Goal: Task Accomplishment & Management: Complete application form

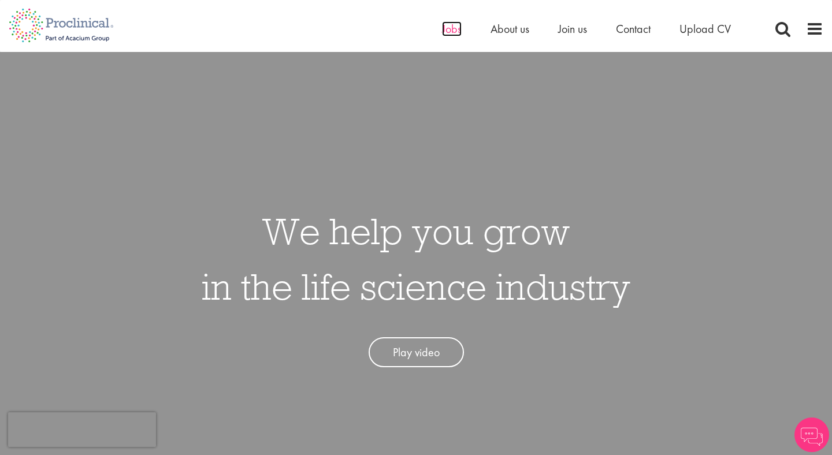
click at [450, 29] on span "Jobs" at bounding box center [452, 28] width 20 height 15
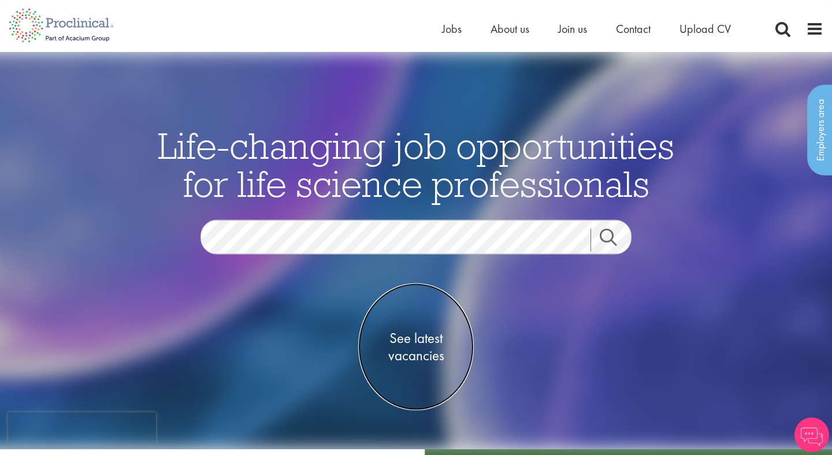
click at [417, 347] on span "See latest vacancies" at bounding box center [416, 347] width 116 height 35
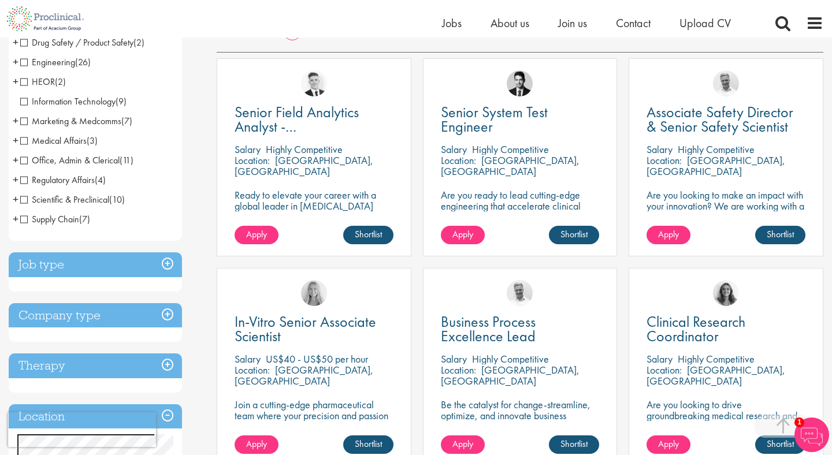
scroll to position [205, 0]
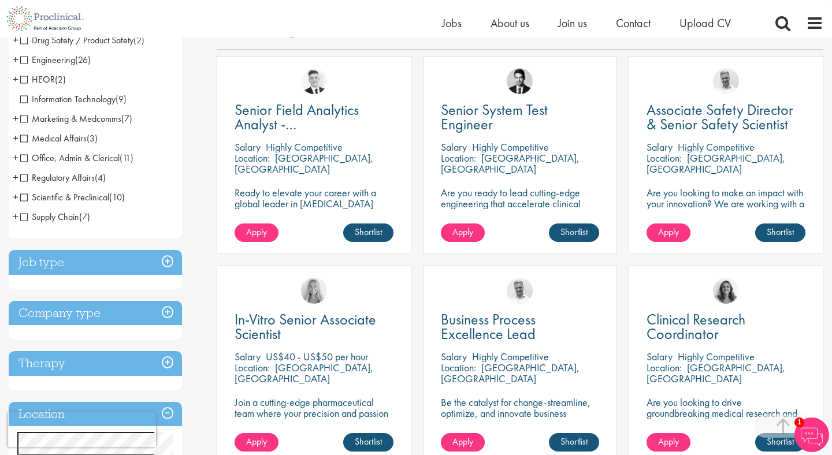
click at [168, 258] on h3 "Job type" at bounding box center [95, 262] width 173 height 25
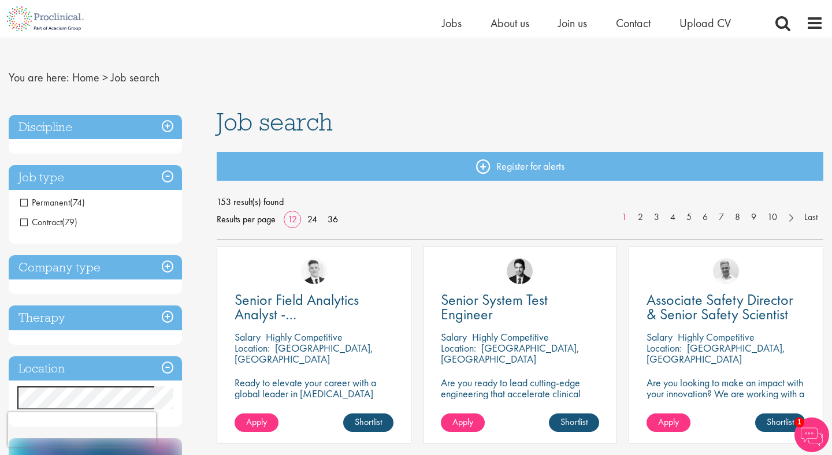
scroll to position [13, 0]
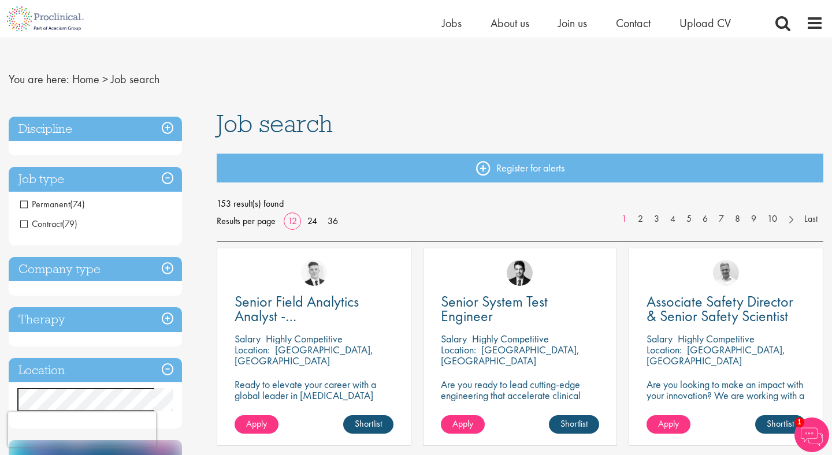
click at [25, 205] on span "Permanent" at bounding box center [45, 204] width 50 height 12
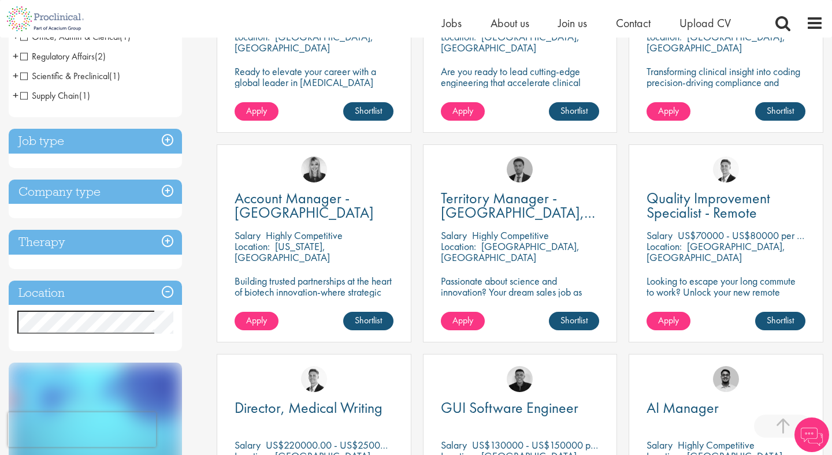
scroll to position [329, 0]
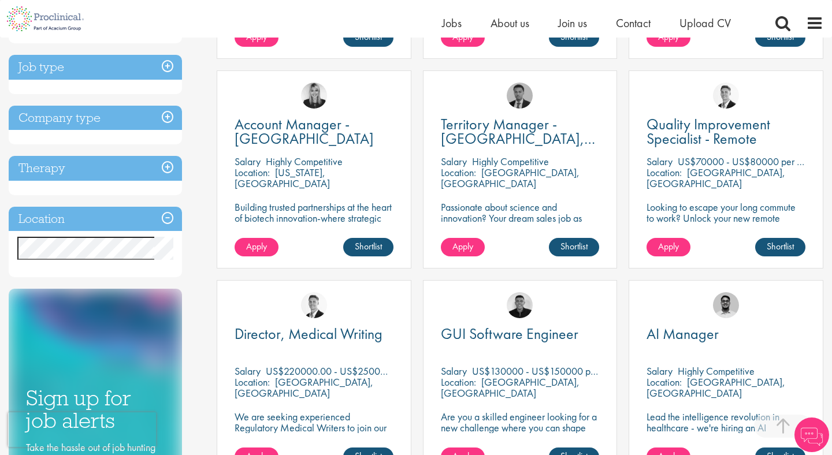
scroll to position [388, 0]
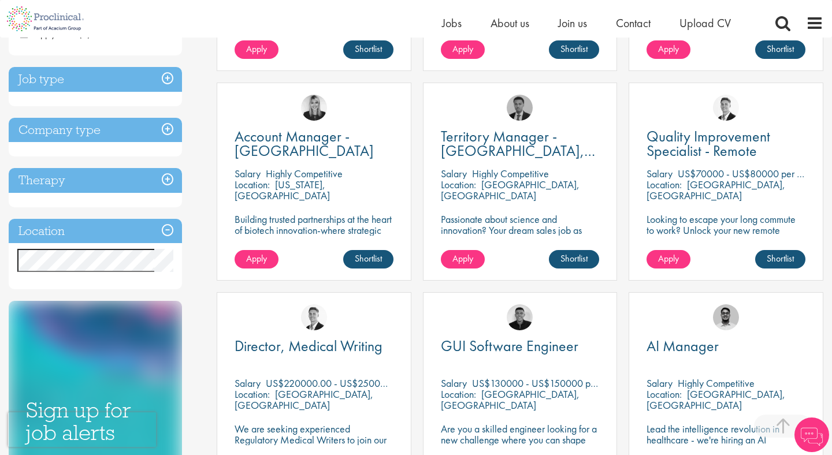
click at [168, 229] on h3 "Location" at bounding box center [95, 231] width 173 height 25
click at [170, 229] on h3 "Location" at bounding box center [95, 231] width 173 height 25
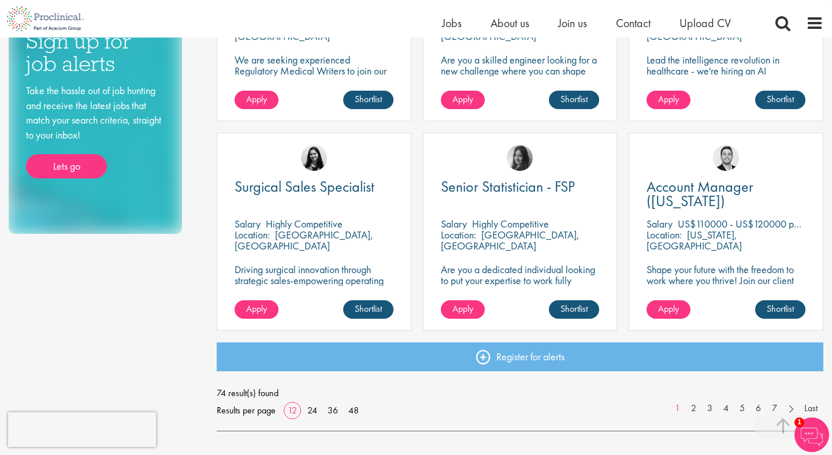
scroll to position [771, 0]
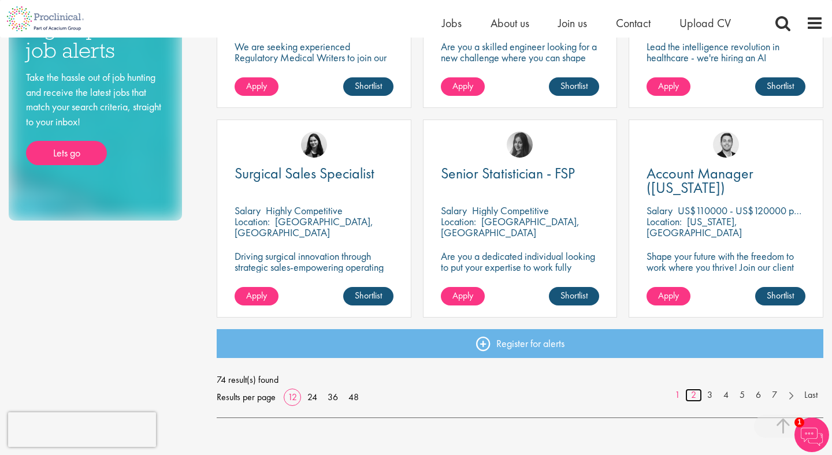
click at [692, 396] on link "2" at bounding box center [694, 395] width 17 height 13
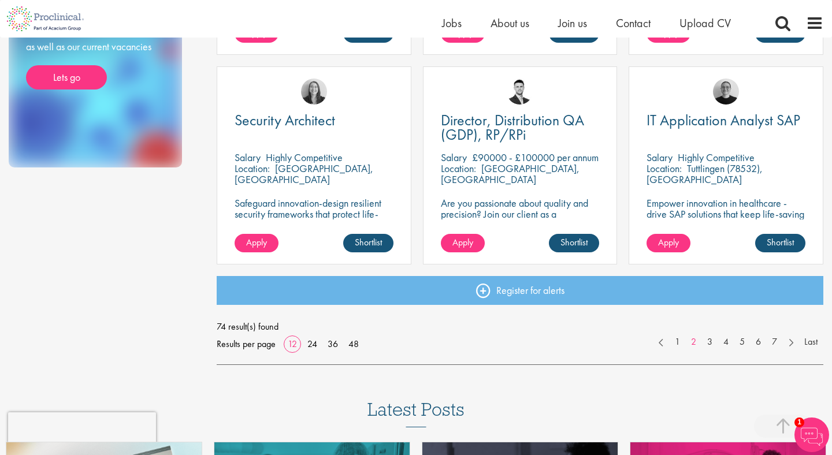
scroll to position [824, 0]
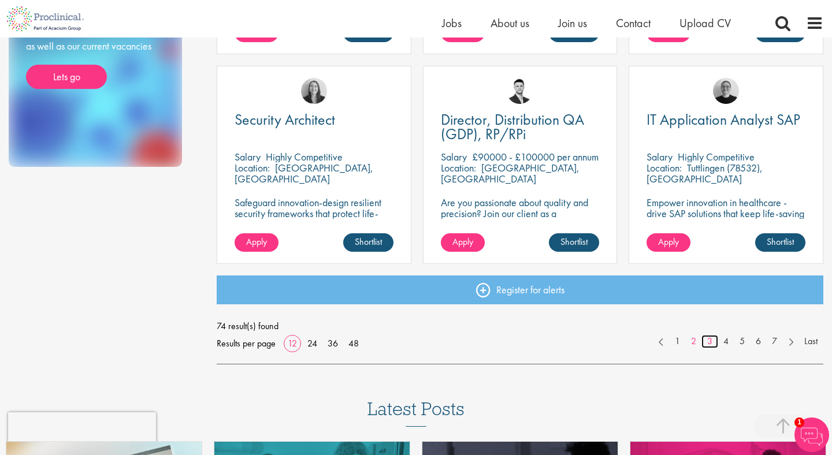
click at [711, 337] on link "3" at bounding box center [710, 341] width 17 height 13
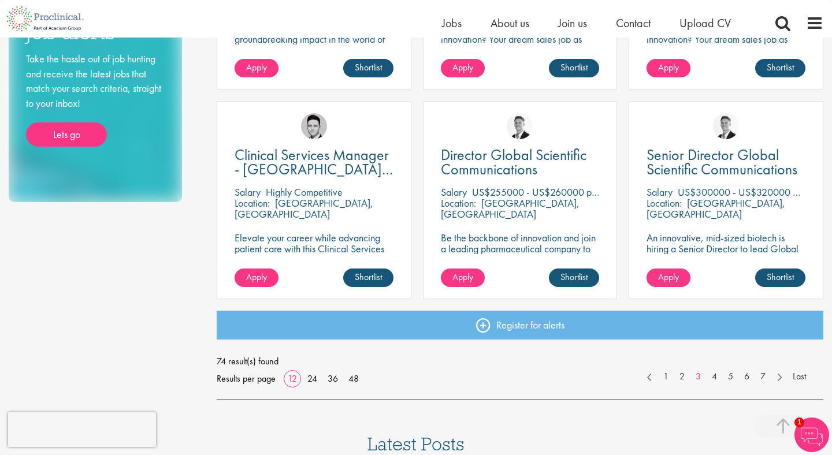
scroll to position [790, 0]
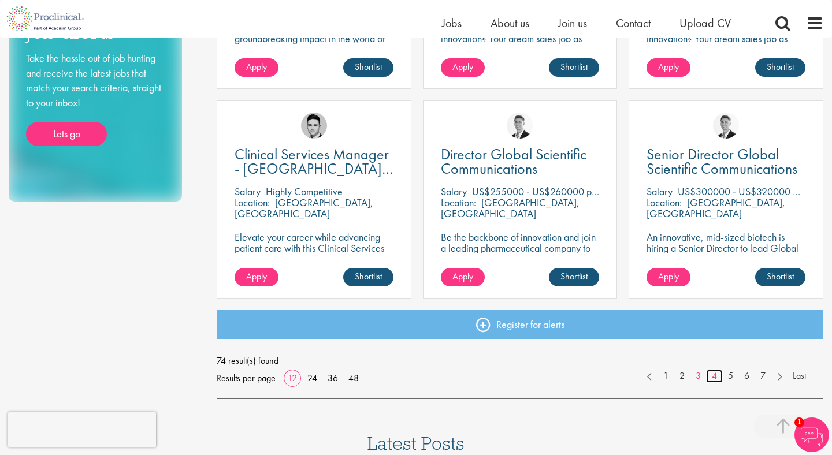
click at [716, 380] on link "4" at bounding box center [714, 376] width 17 height 13
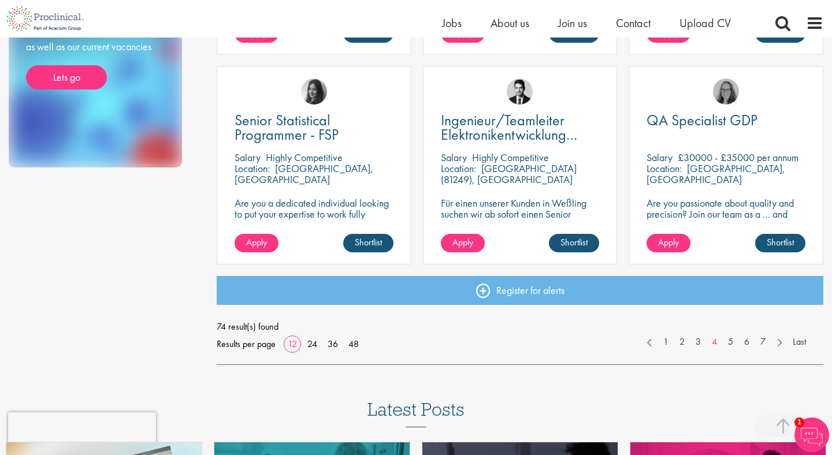
scroll to position [913, 0]
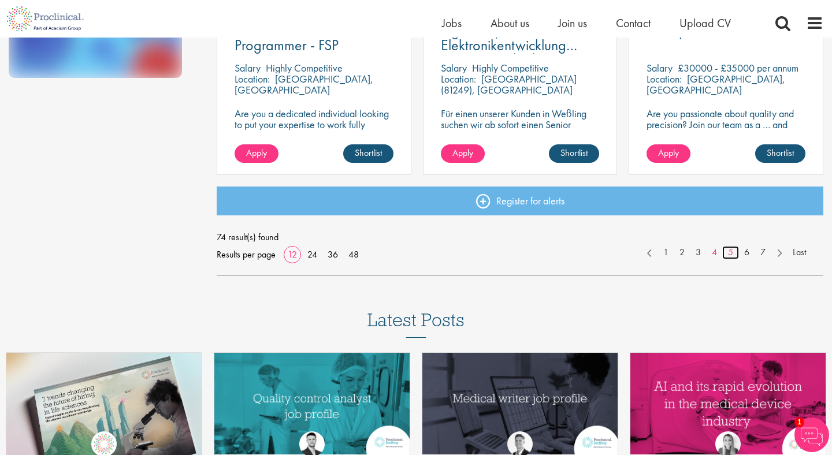
click at [730, 254] on link "5" at bounding box center [731, 252] width 17 height 13
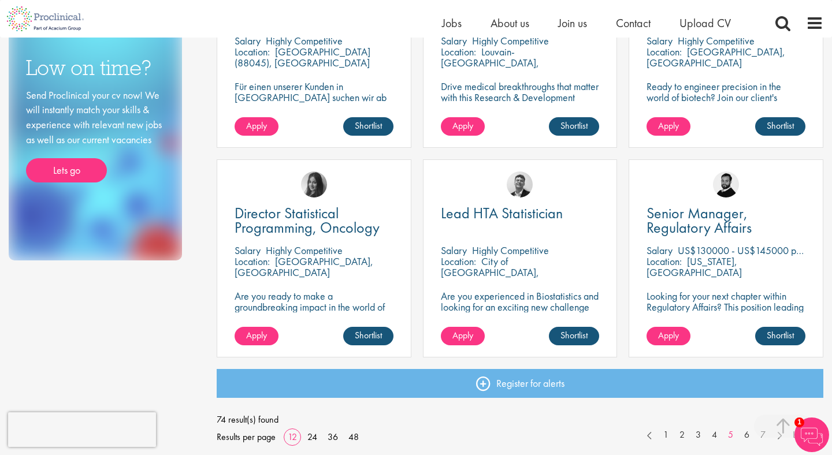
scroll to position [731, 0]
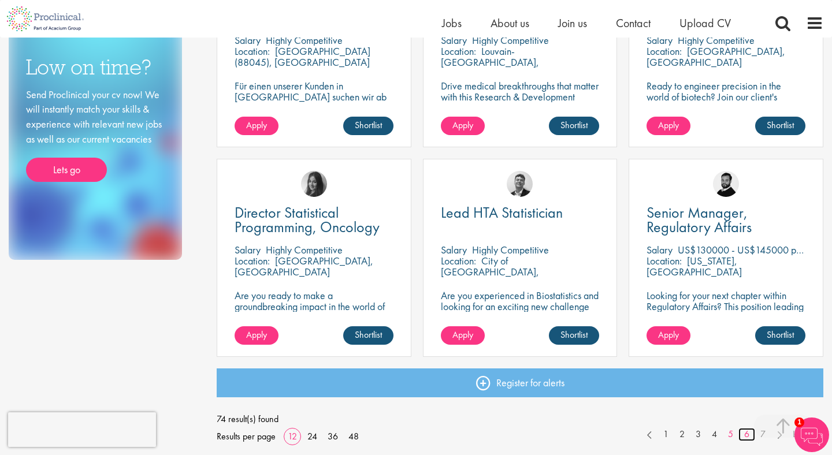
click at [753, 436] on link "6" at bounding box center [747, 434] width 17 height 13
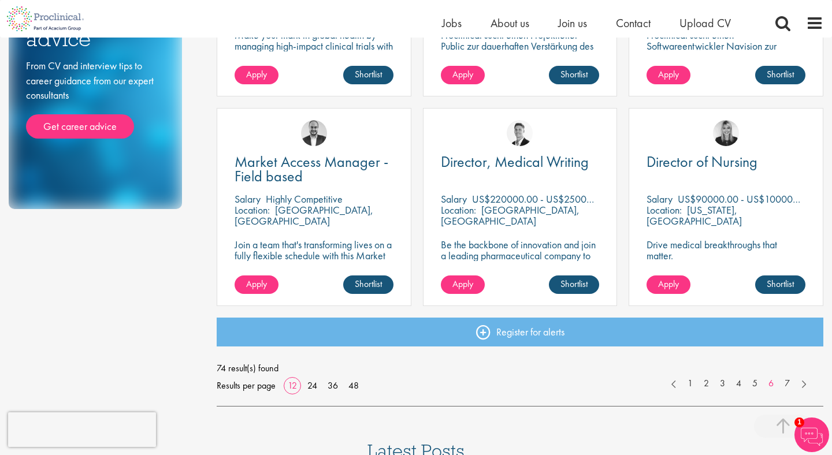
scroll to position [783, 0]
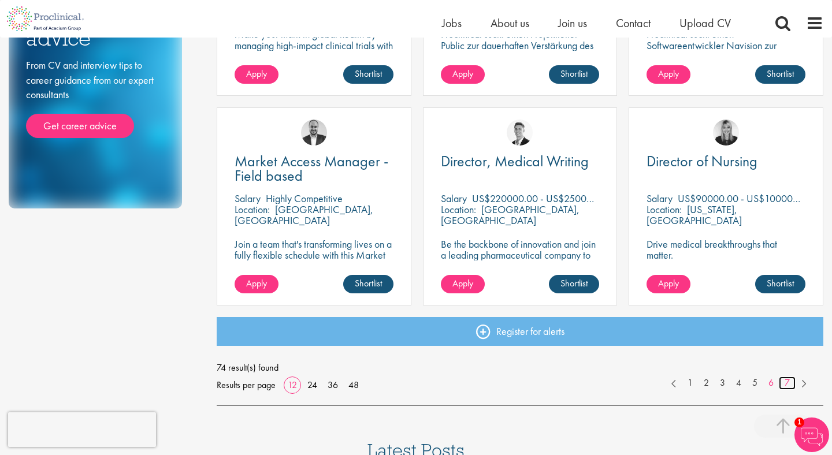
click at [788, 386] on link "7" at bounding box center [787, 383] width 17 height 13
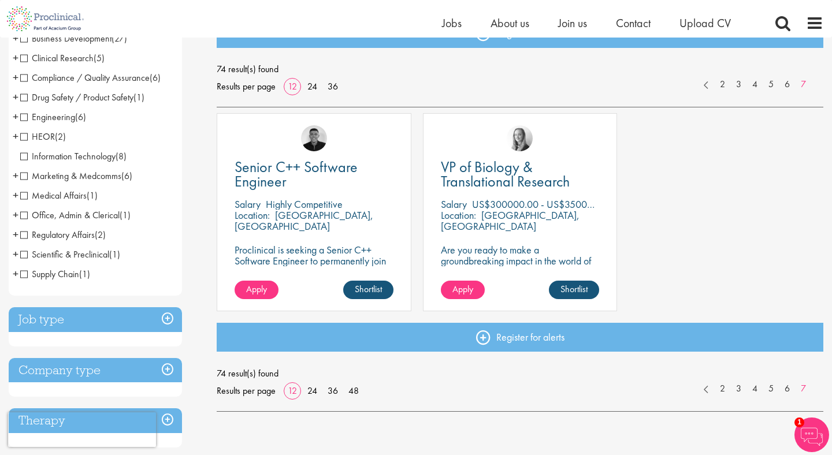
scroll to position [164, 0]
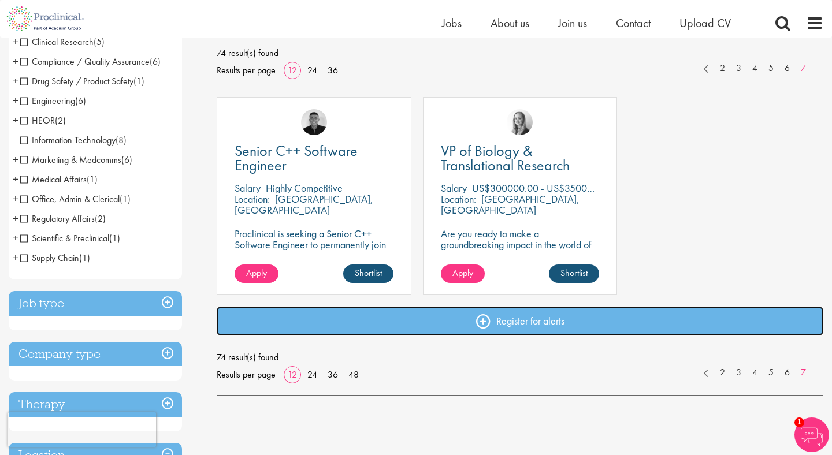
click at [720, 319] on link "Register for alerts" at bounding box center [520, 321] width 607 height 29
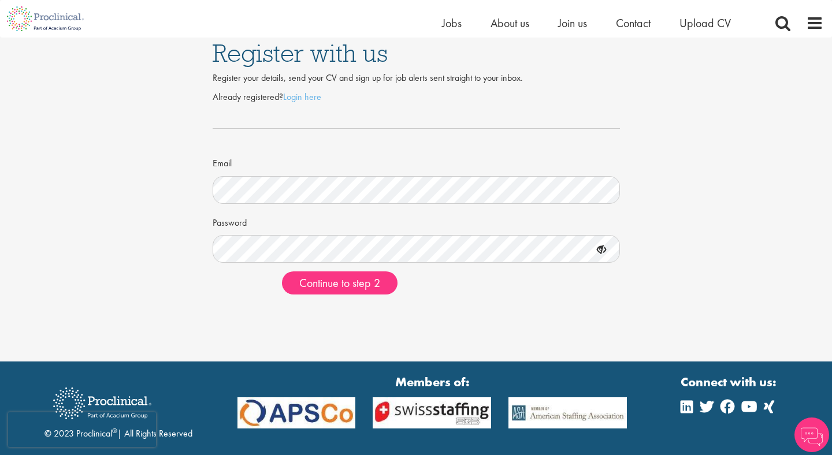
scroll to position [17, 0]
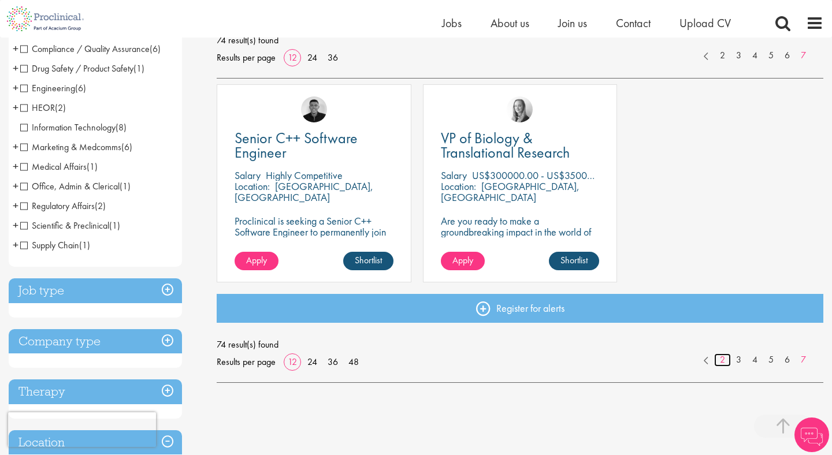
click at [725, 360] on link "2" at bounding box center [722, 360] width 17 height 13
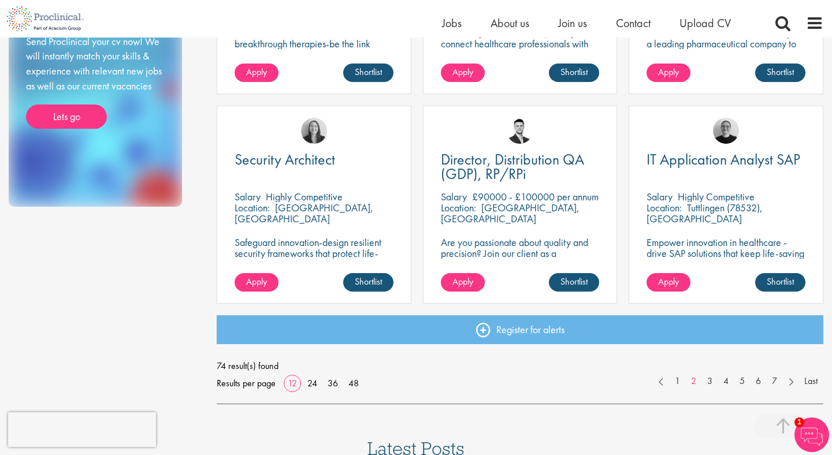
scroll to position [786, 0]
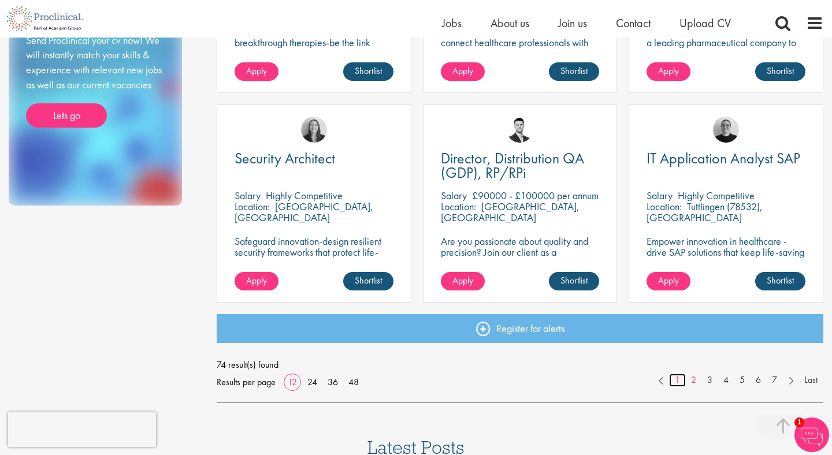
click at [677, 380] on link "1" at bounding box center [677, 380] width 17 height 13
